Goal: Information Seeking & Learning: Learn about a topic

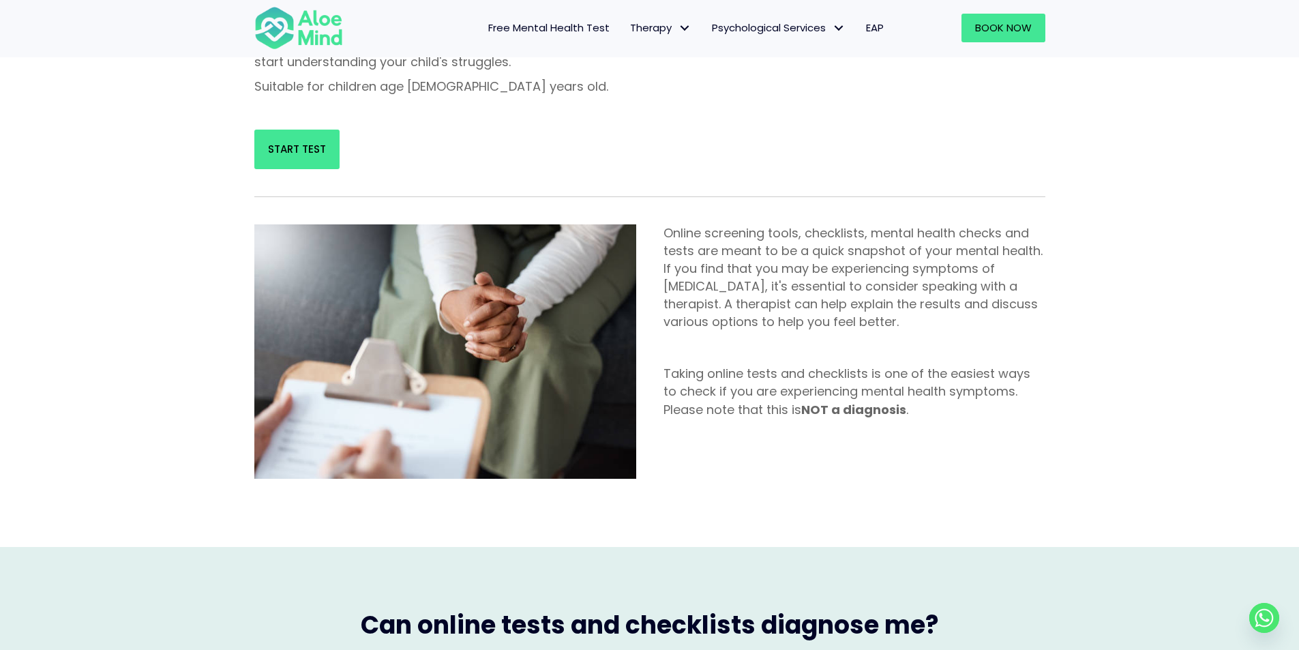
scroll to position [341, 0]
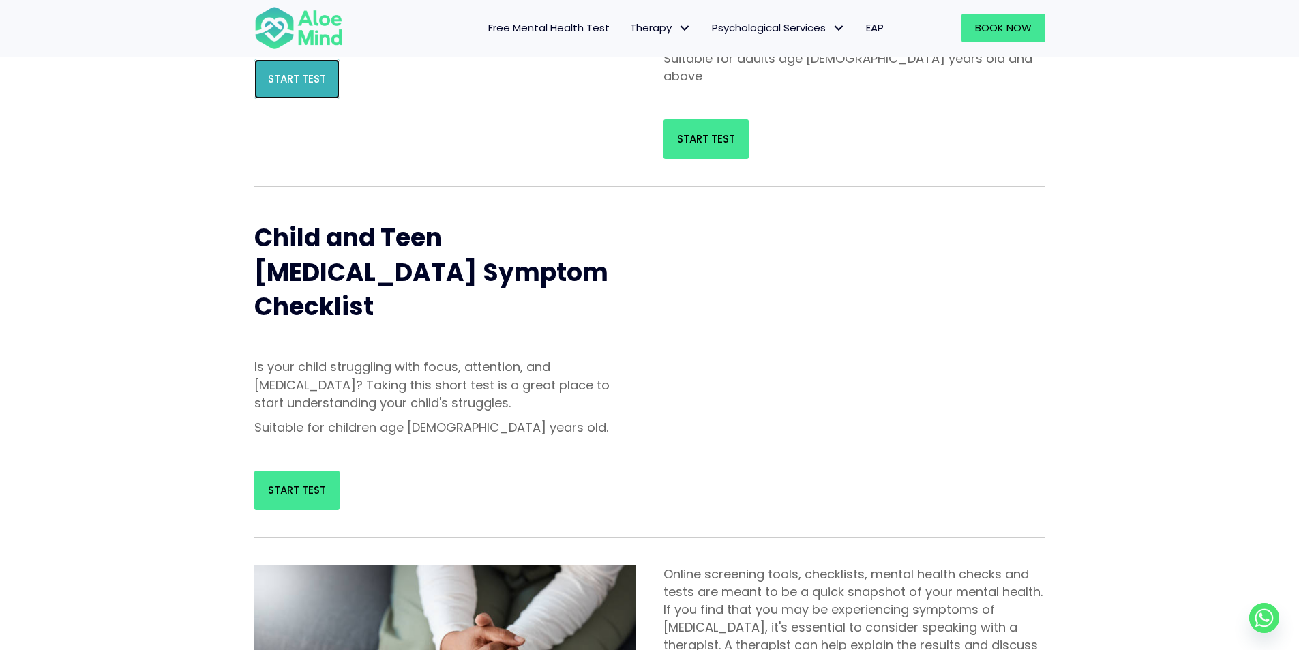
click at [305, 99] on link "Start Test" at bounding box center [296, 79] width 85 height 40
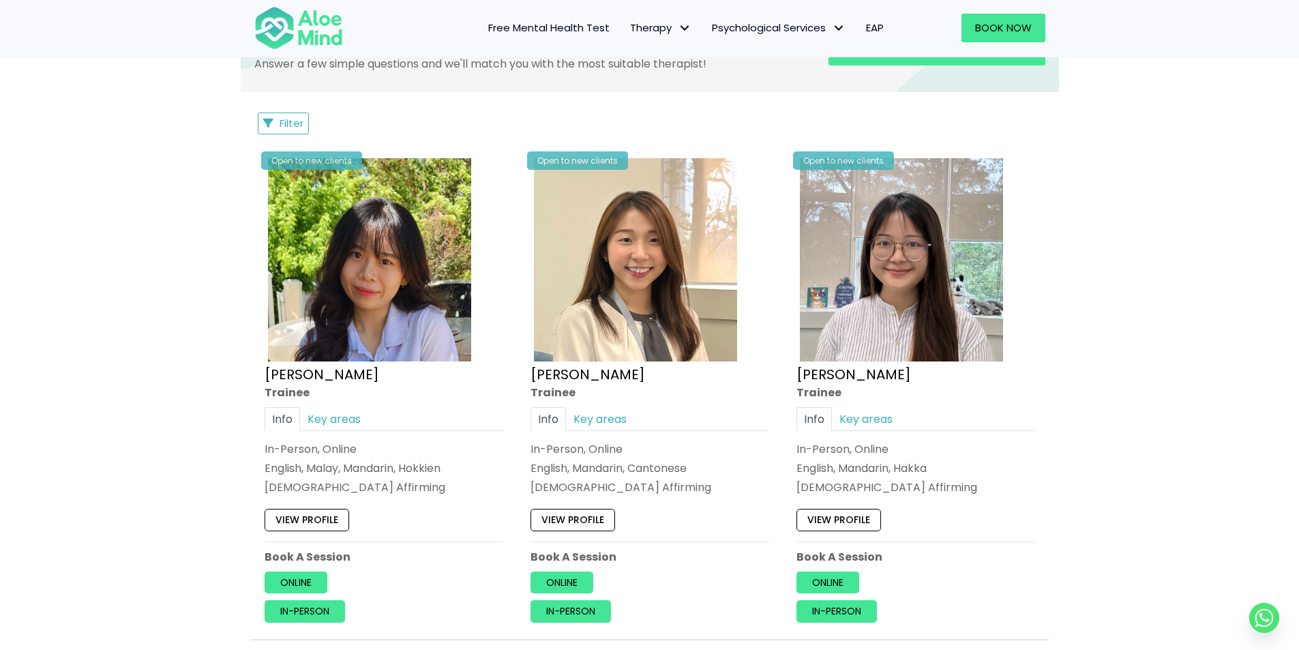
scroll to position [682, 0]
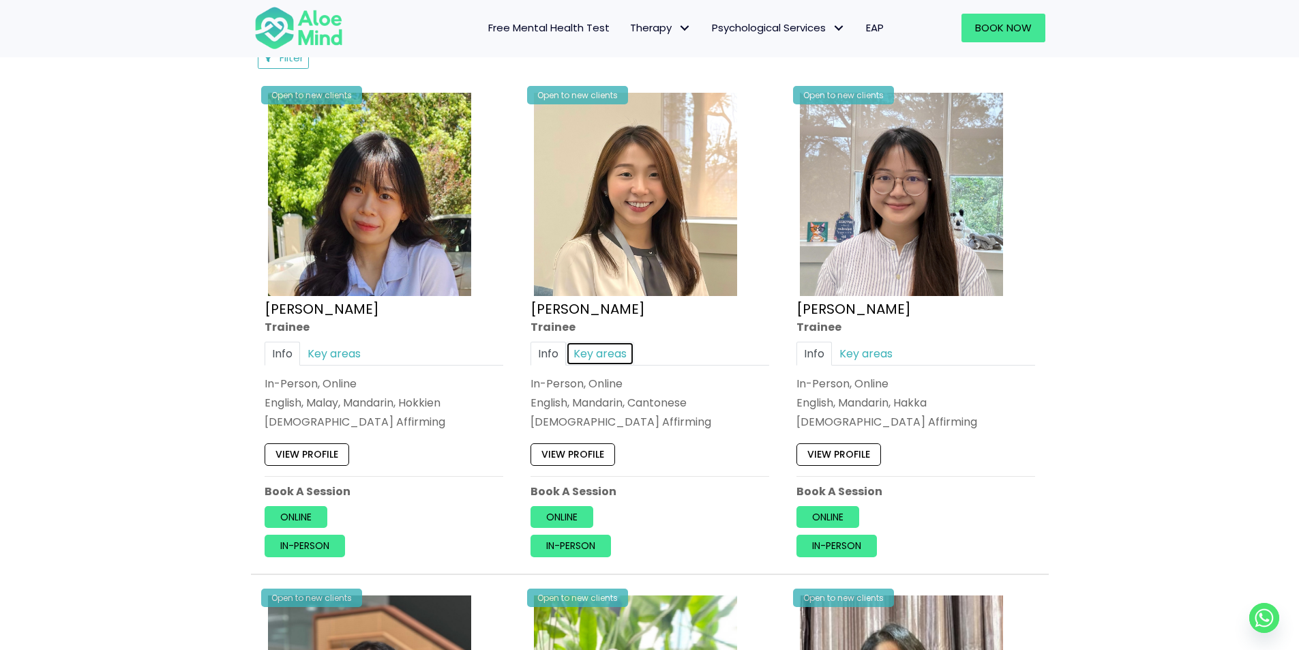
click at [602, 351] on link "Key areas" at bounding box center [600, 354] width 68 height 24
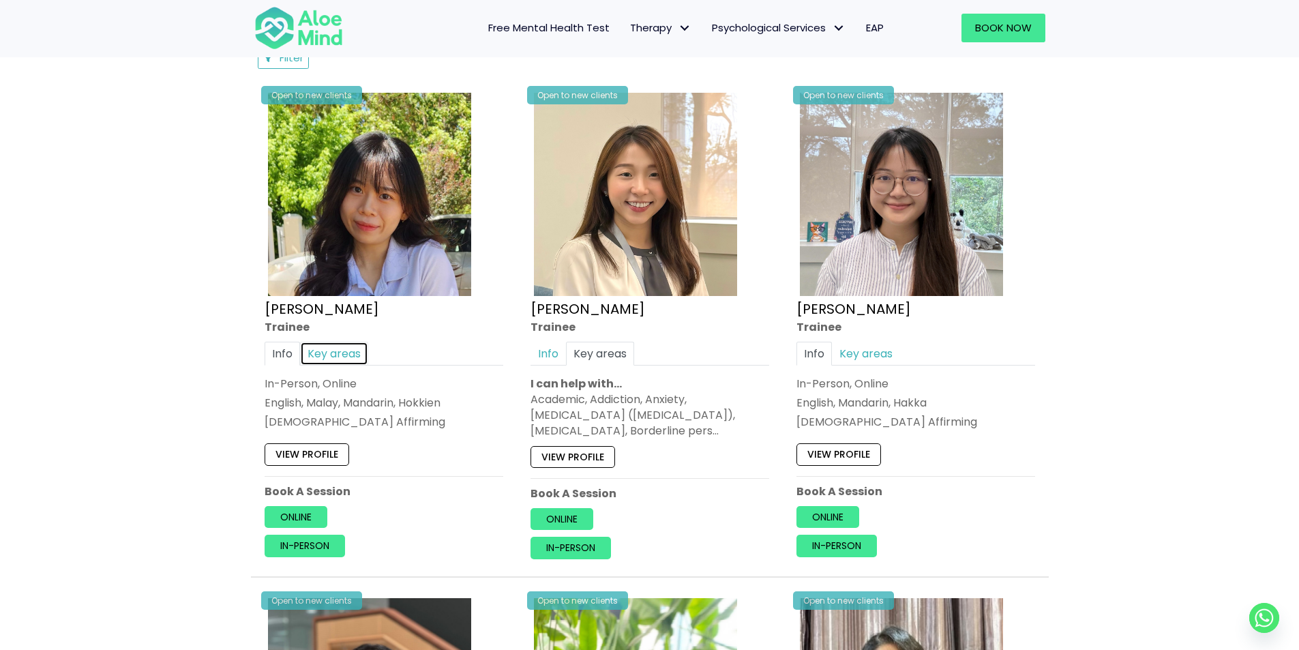
click at [322, 353] on link "Key areas" at bounding box center [334, 354] width 68 height 24
click at [580, 458] on link "View profile" at bounding box center [573, 456] width 85 height 22
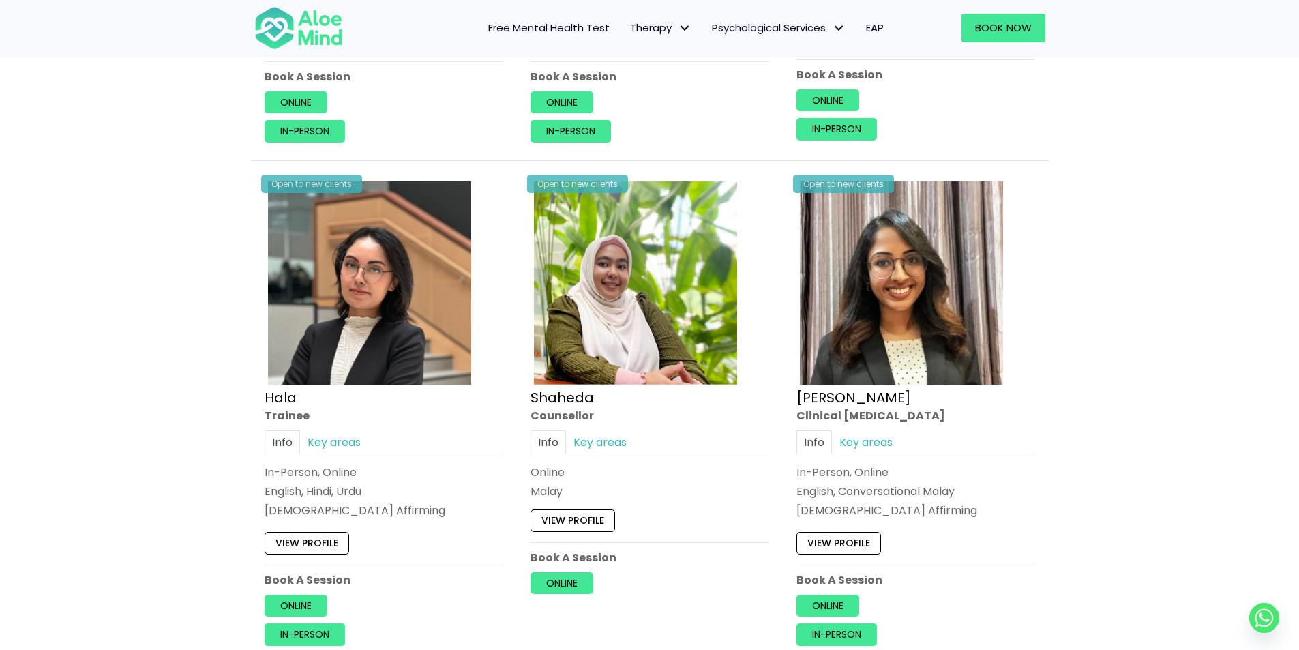
scroll to position [0, 0]
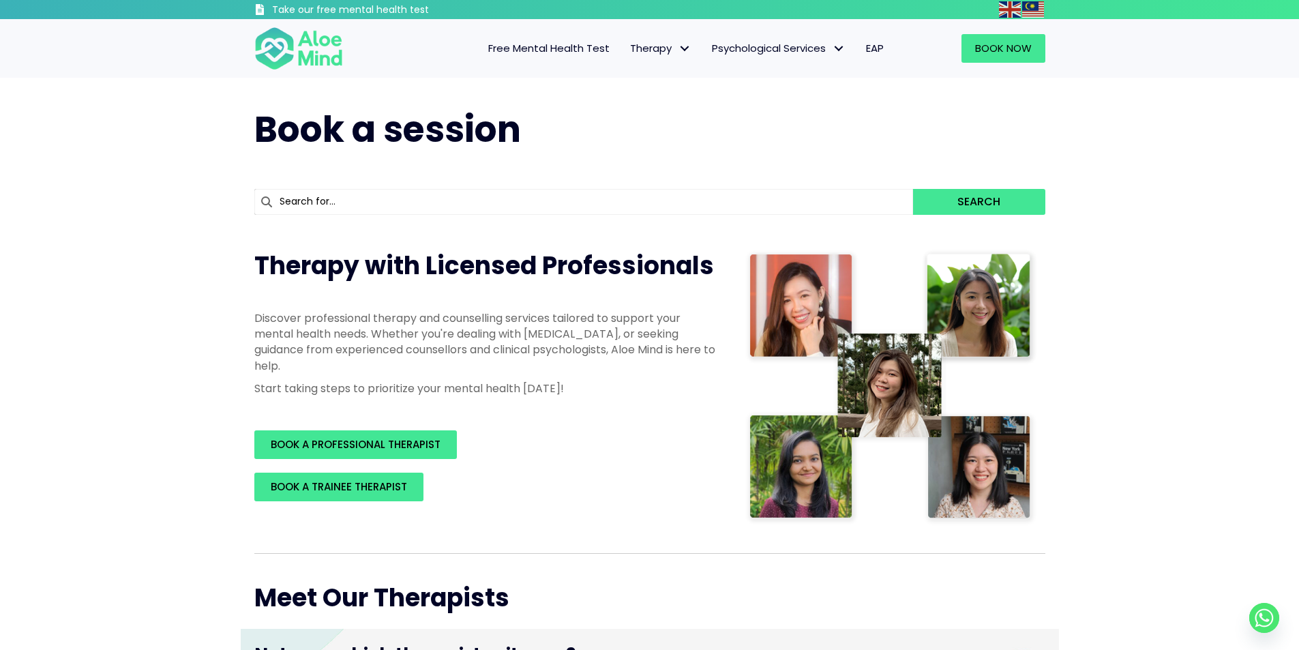
click at [579, 45] on span "Free Mental Health Test" at bounding box center [548, 48] width 121 height 14
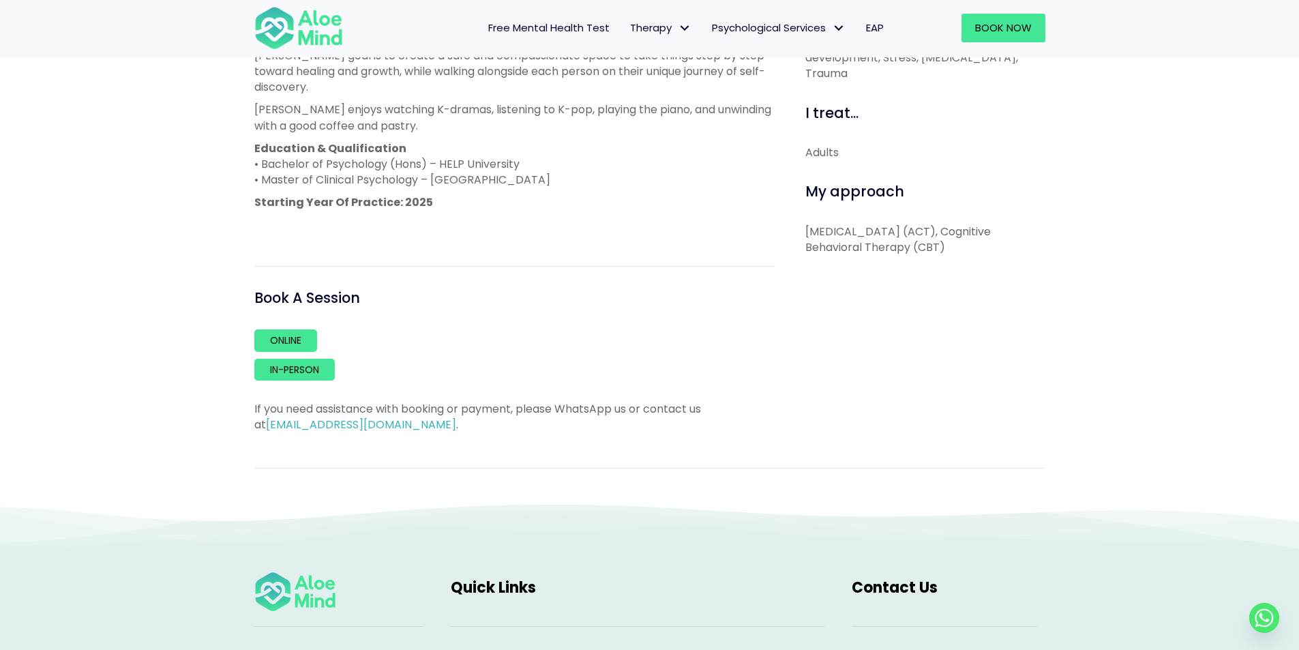
scroll to position [682, 0]
